Goal: Information Seeking & Learning: Learn about a topic

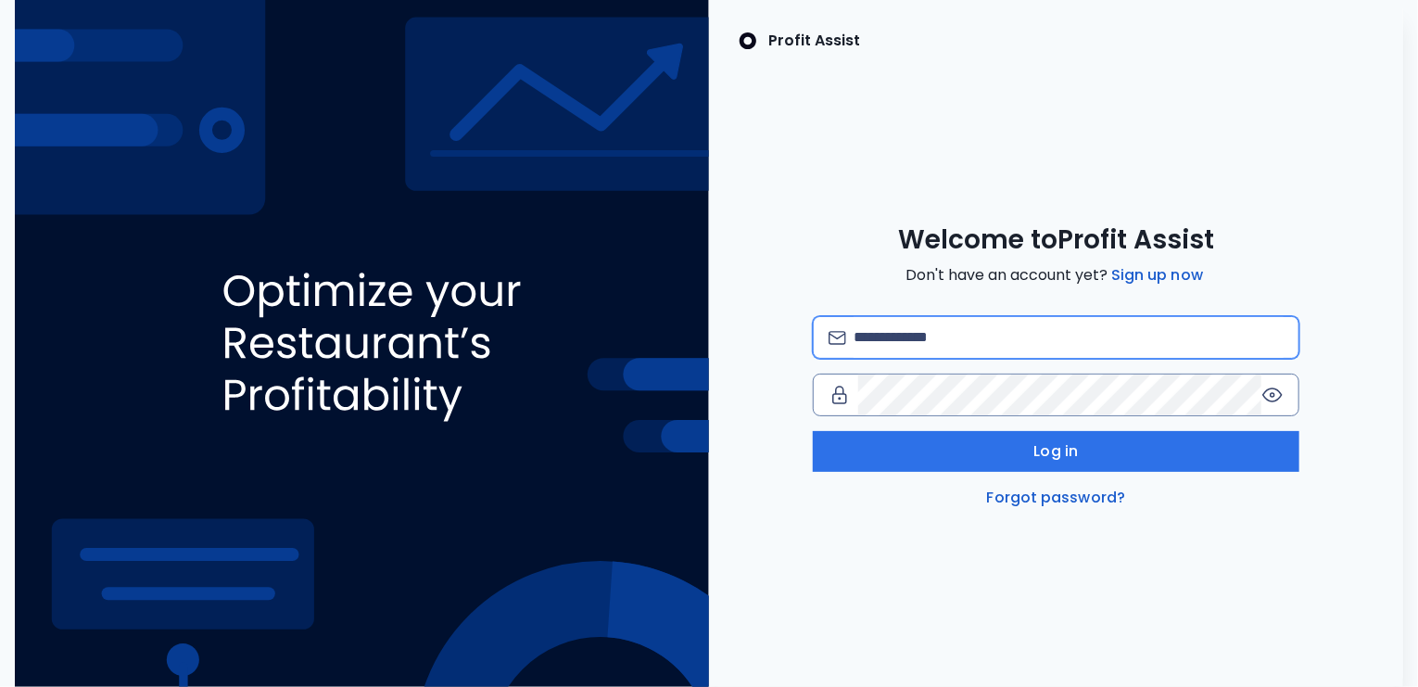
click at [967, 337] on input "email" at bounding box center [1068, 337] width 430 height 41
type input "**********"
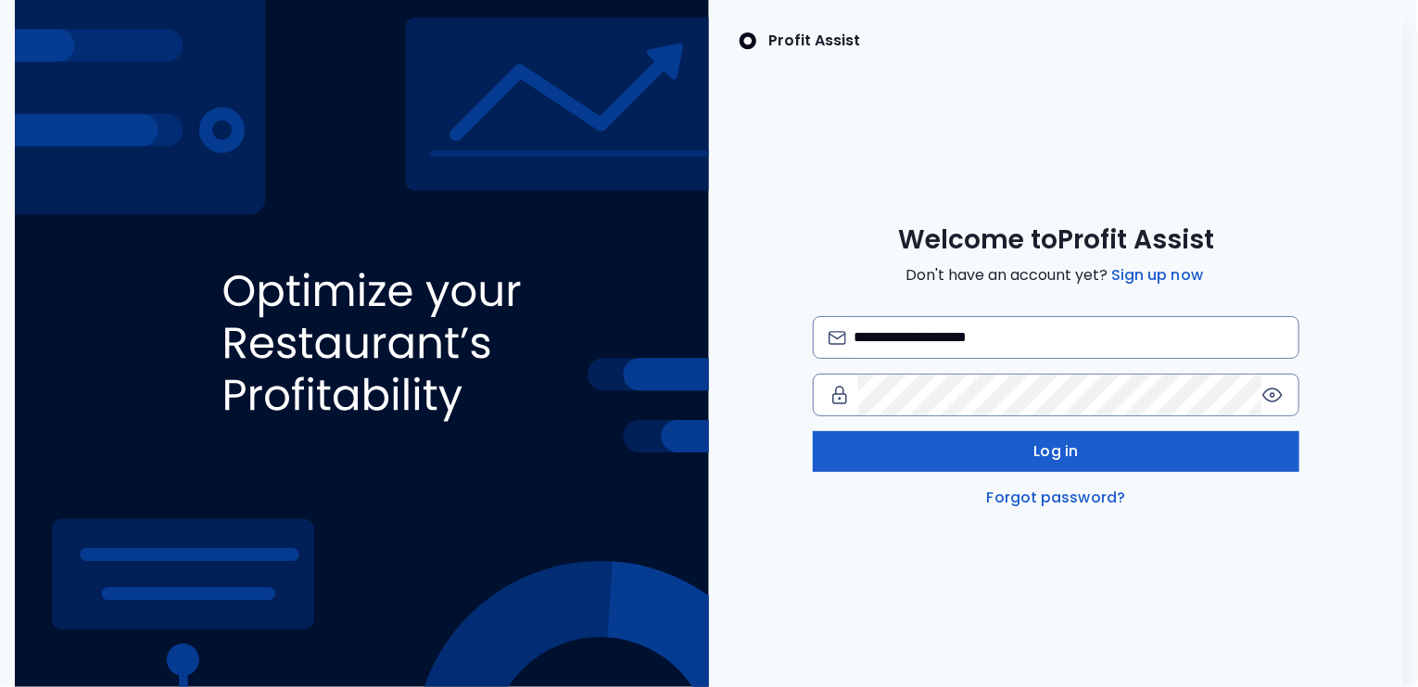
click at [1007, 440] on button "Log in" at bounding box center [1056, 451] width 486 height 41
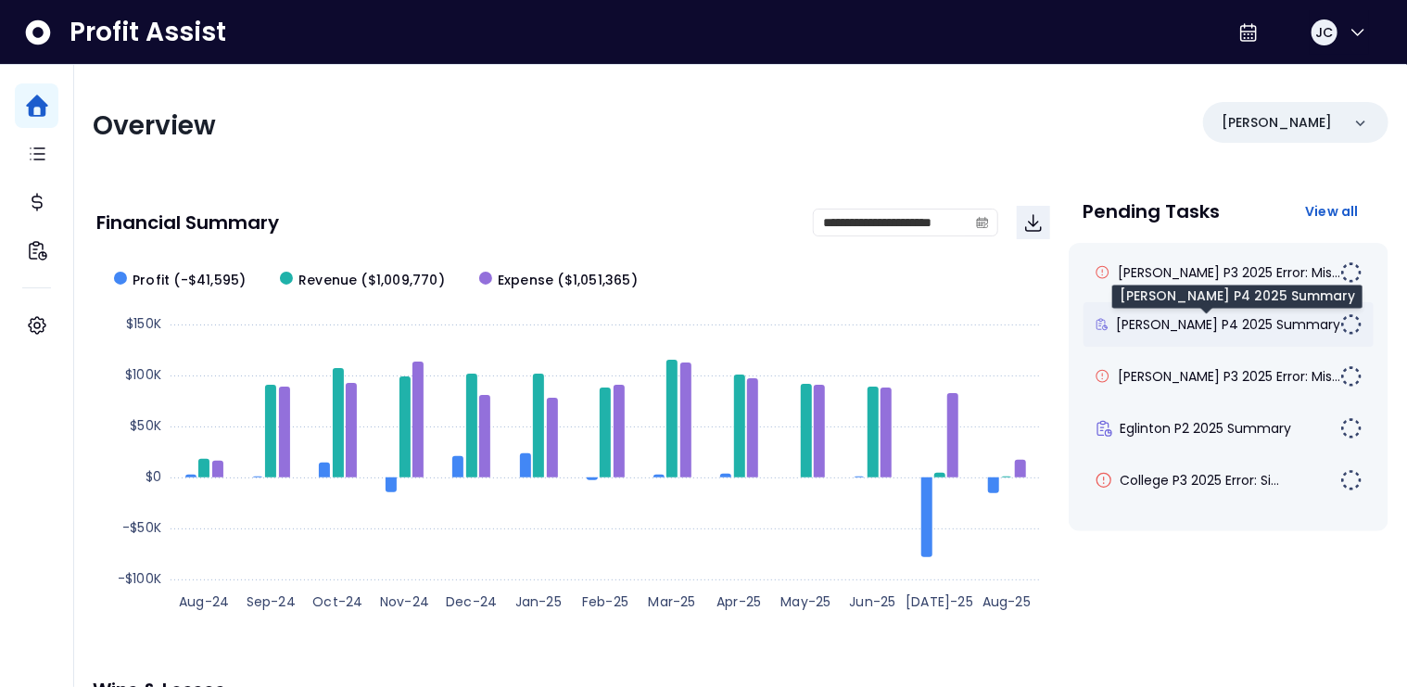
click at [1180, 330] on span "[PERSON_NAME] P4 2025 Summary" at bounding box center [1228, 324] width 224 height 19
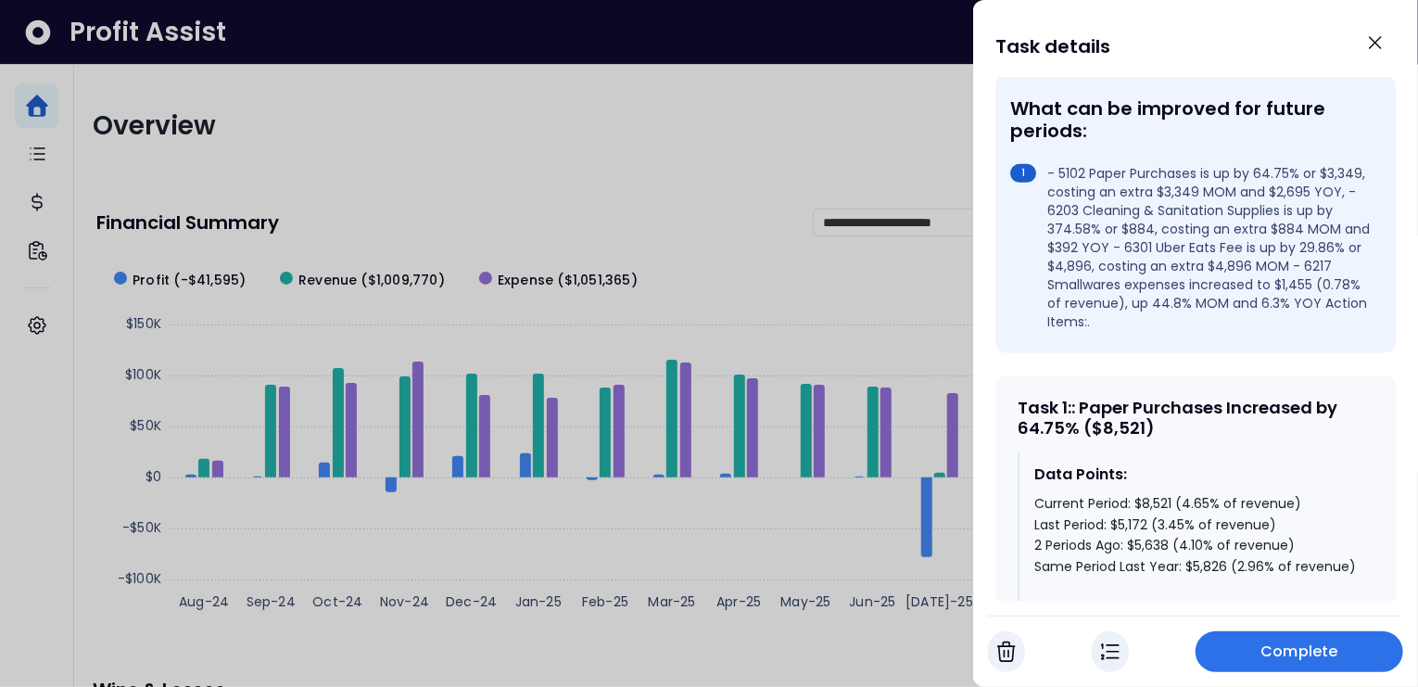
scroll to position [635, 0]
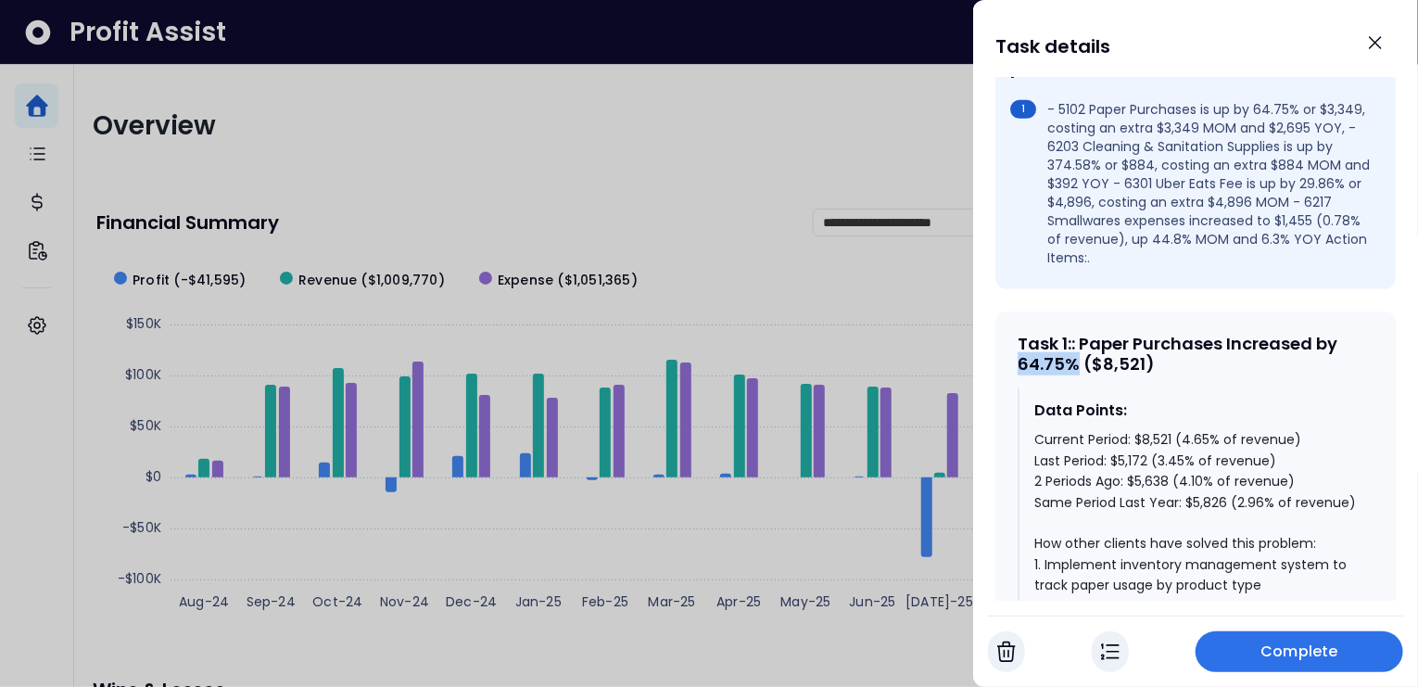
drag, startPoint x: 1078, startPoint y: 334, endPoint x: 1016, endPoint y: 335, distance: 61.2
click at [1016, 335] on div "Task 1 : : Paper Purchases Increased by 64.75% ($8,521) Data Points: Current Pe…" at bounding box center [1195, 672] width 400 height 723
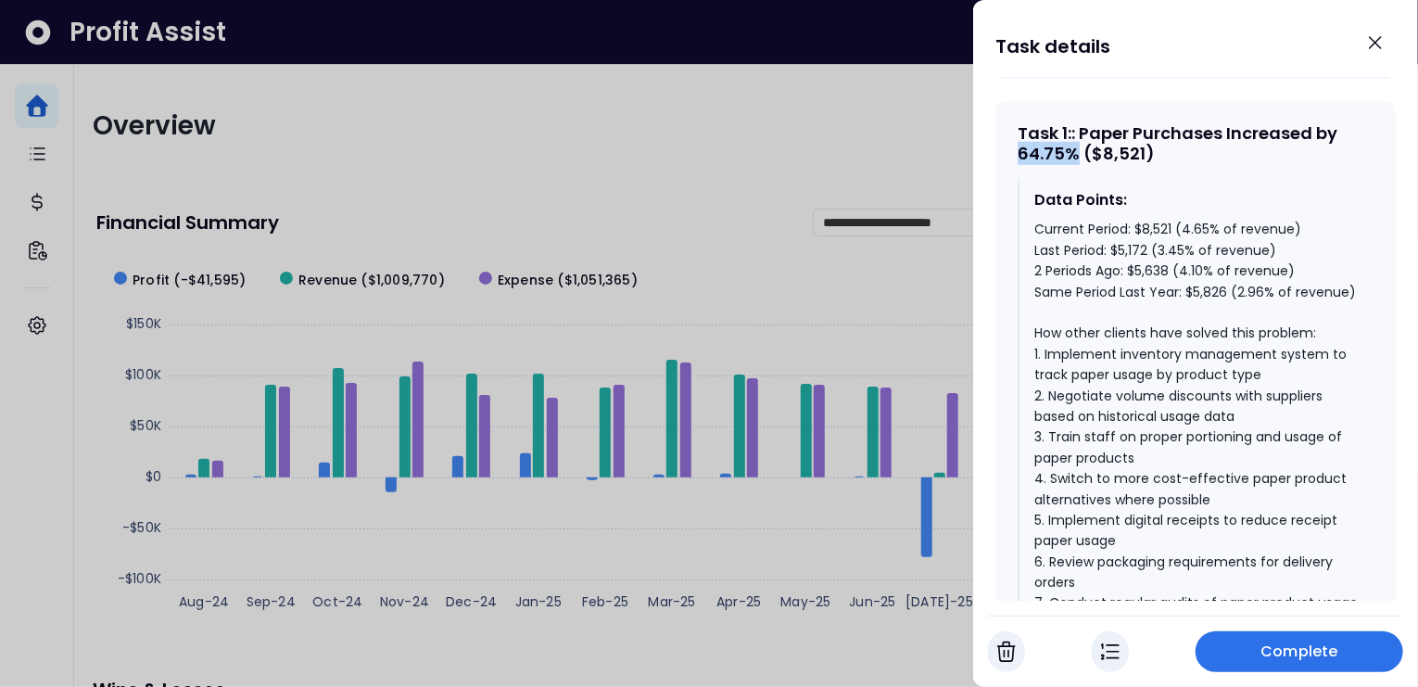
scroll to position [872, 0]
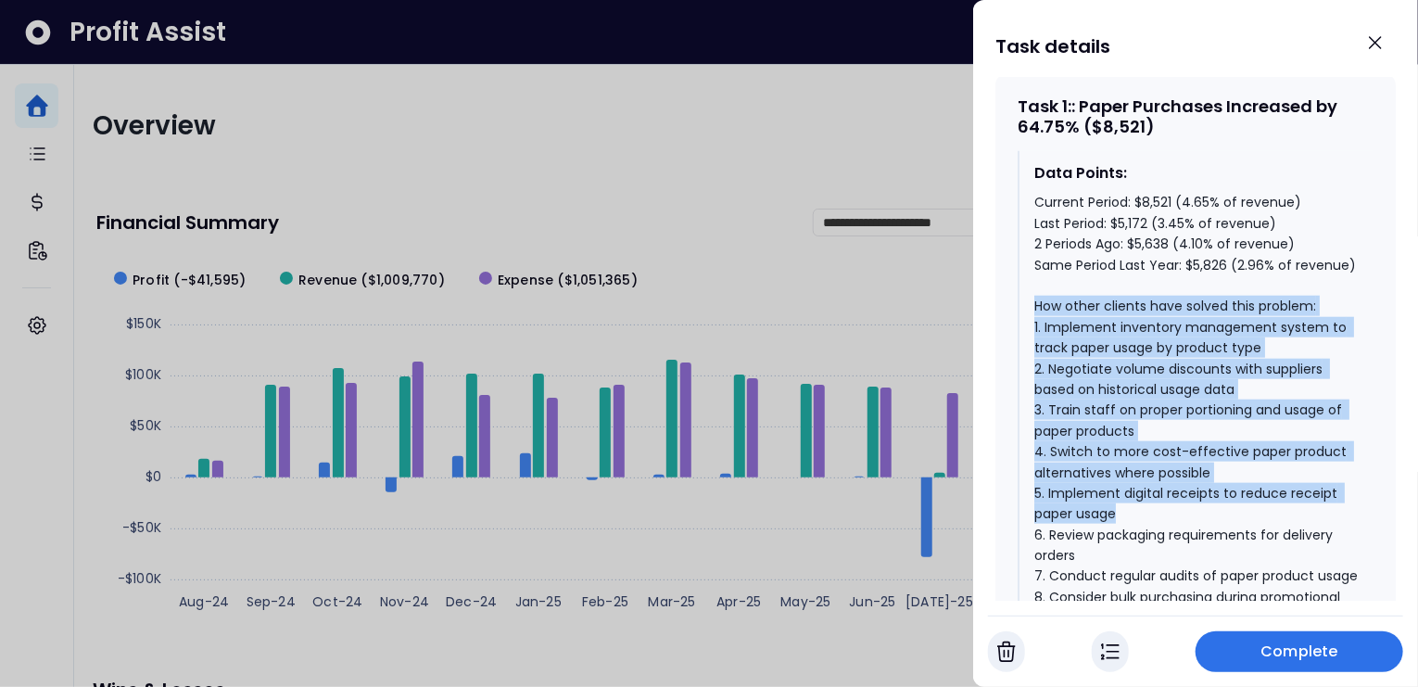
drag, startPoint x: 1034, startPoint y: 290, endPoint x: 1202, endPoint y: 488, distance: 259.7
click at [1200, 497] on div "Current Period: $8,521 (4.65% of revenue) Last Period: $5,172 (3.45% of revenue…" at bounding box center [1196, 410] width 324 height 436
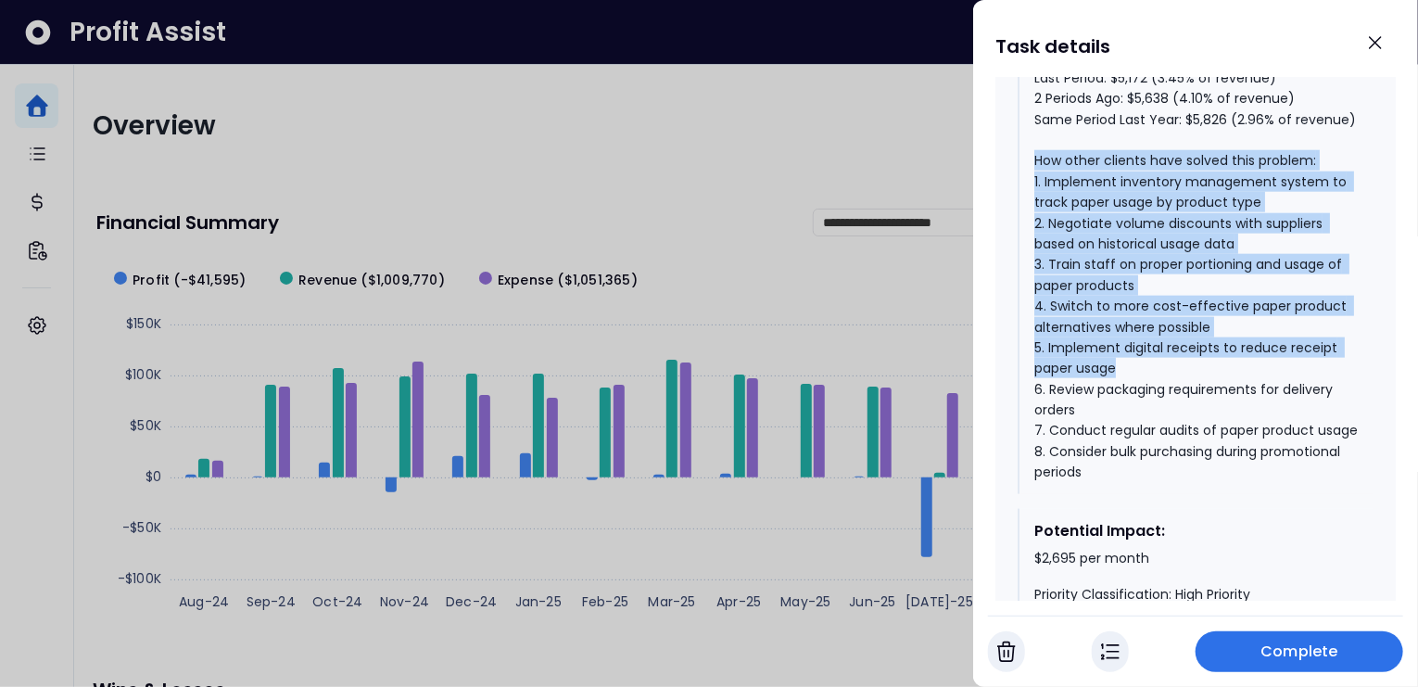
scroll to position [1209, 0]
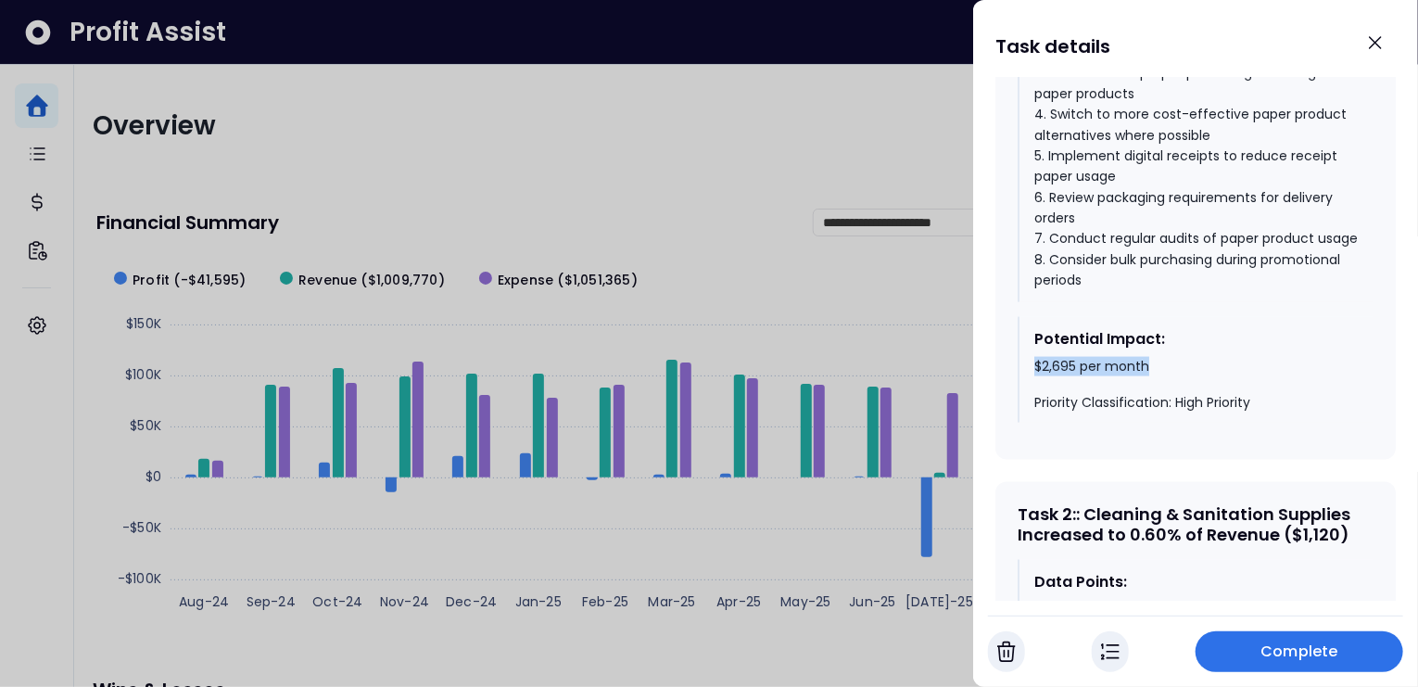
drag, startPoint x: 1034, startPoint y: 378, endPoint x: 1154, endPoint y: 375, distance: 119.6
click at [1154, 375] on div "$2,695 per month Priority Classification: High Priority" at bounding box center [1196, 385] width 324 height 55
click at [728, 195] on div at bounding box center [709, 343] width 1418 height 687
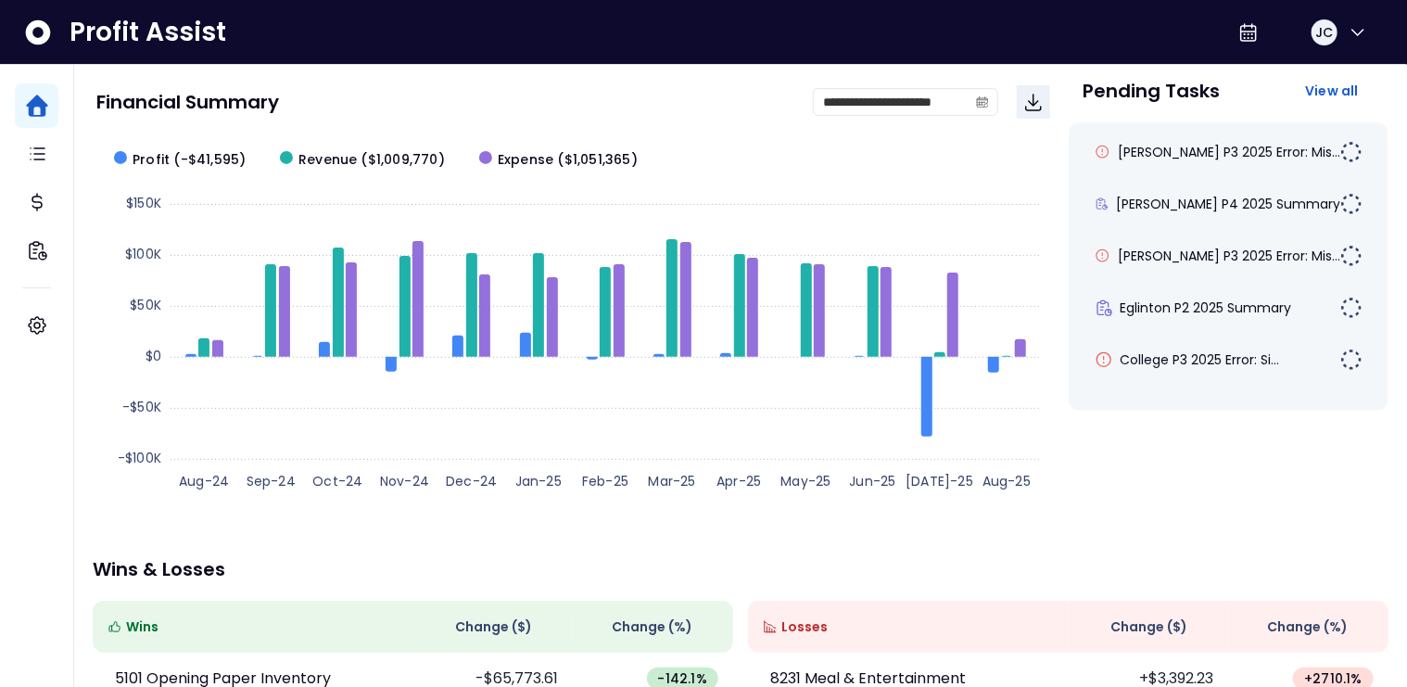
scroll to position [115, 0]
